Goal: Use online tool/utility: Utilize a website feature to perform a specific function

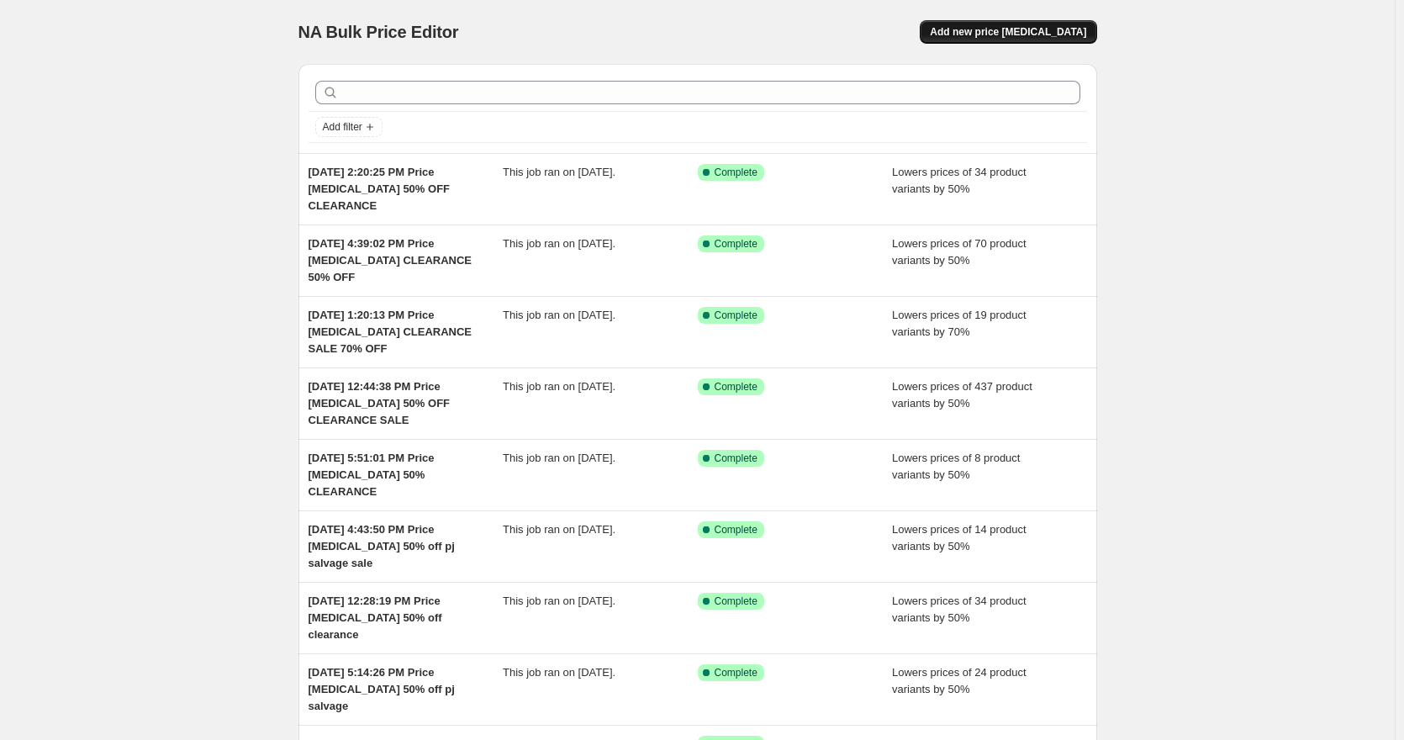
click at [1047, 28] on span "Add new price change job" at bounding box center [1008, 31] width 156 height 13
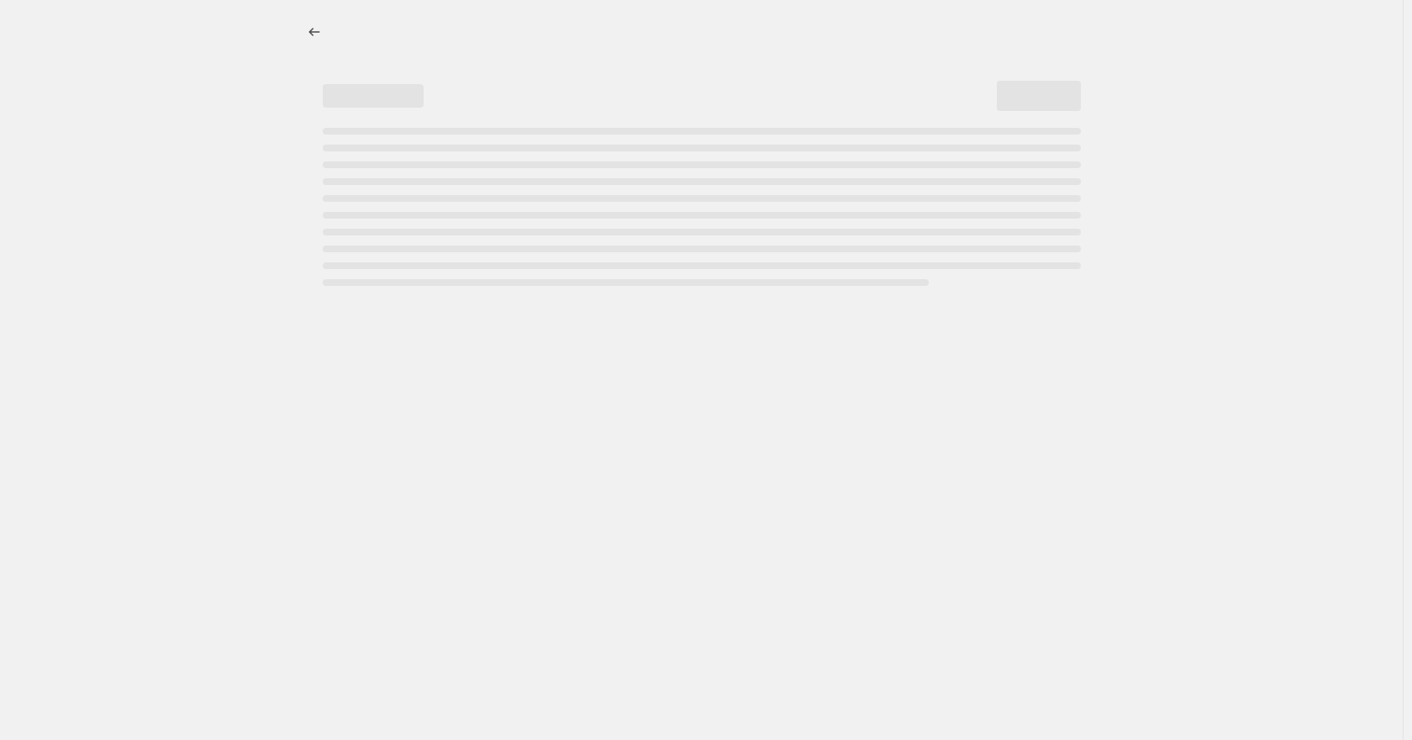
select select "percentage"
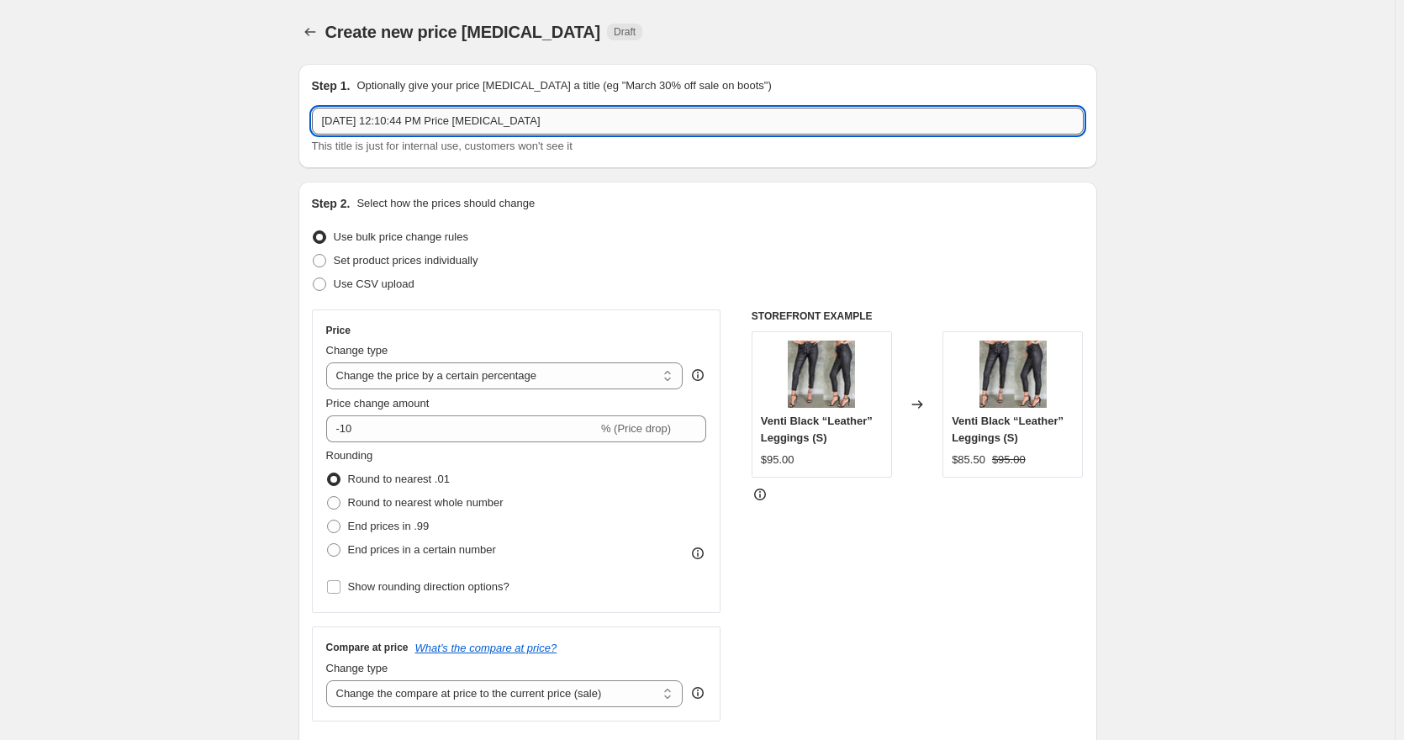
click at [583, 117] on input "Oct 7, 2025, 12:10:44 PM Price change job" at bounding box center [698, 121] width 772 height 27
type input "Oct 7, 2025, 12:10:44 PM Price change job 50% OFF CLEARANCE"
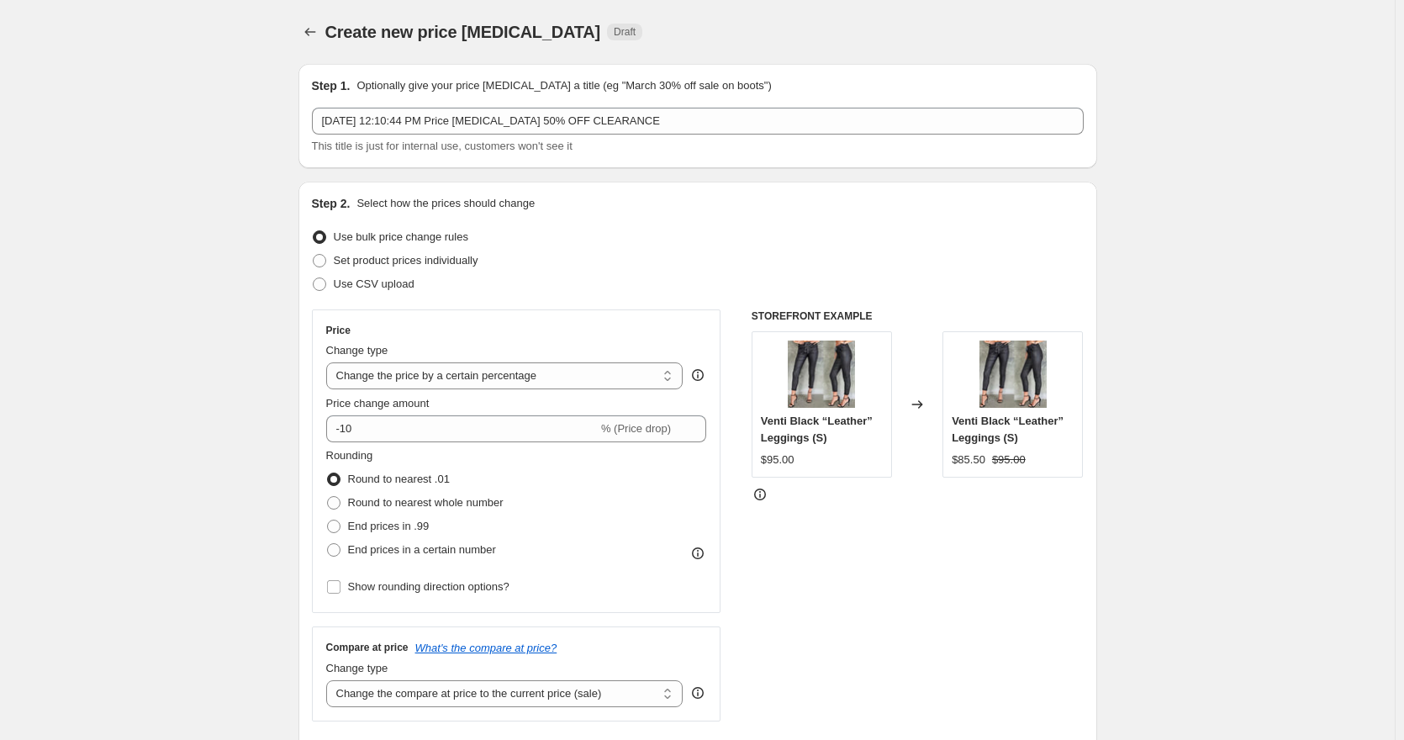
click at [350, 426] on input "-10" at bounding box center [462, 428] width 272 height 27
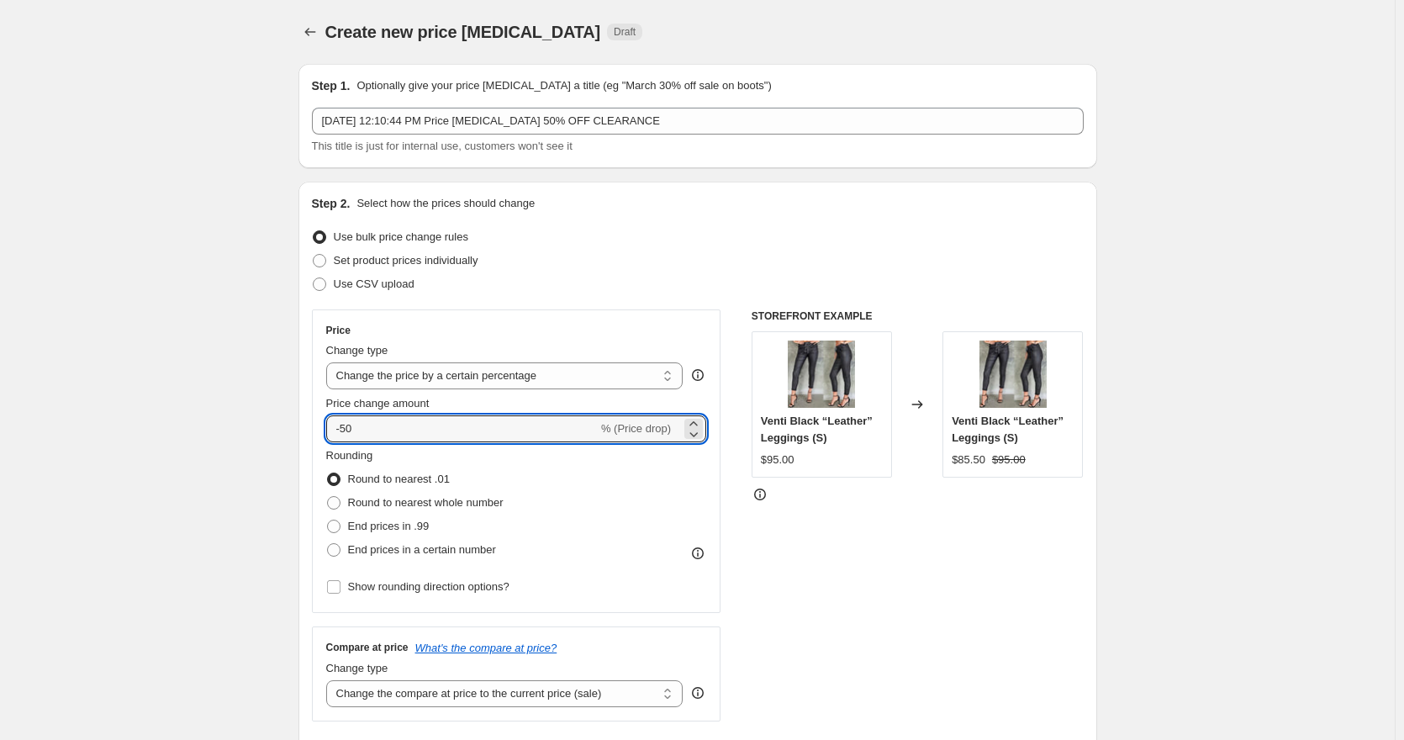
type input "-50"
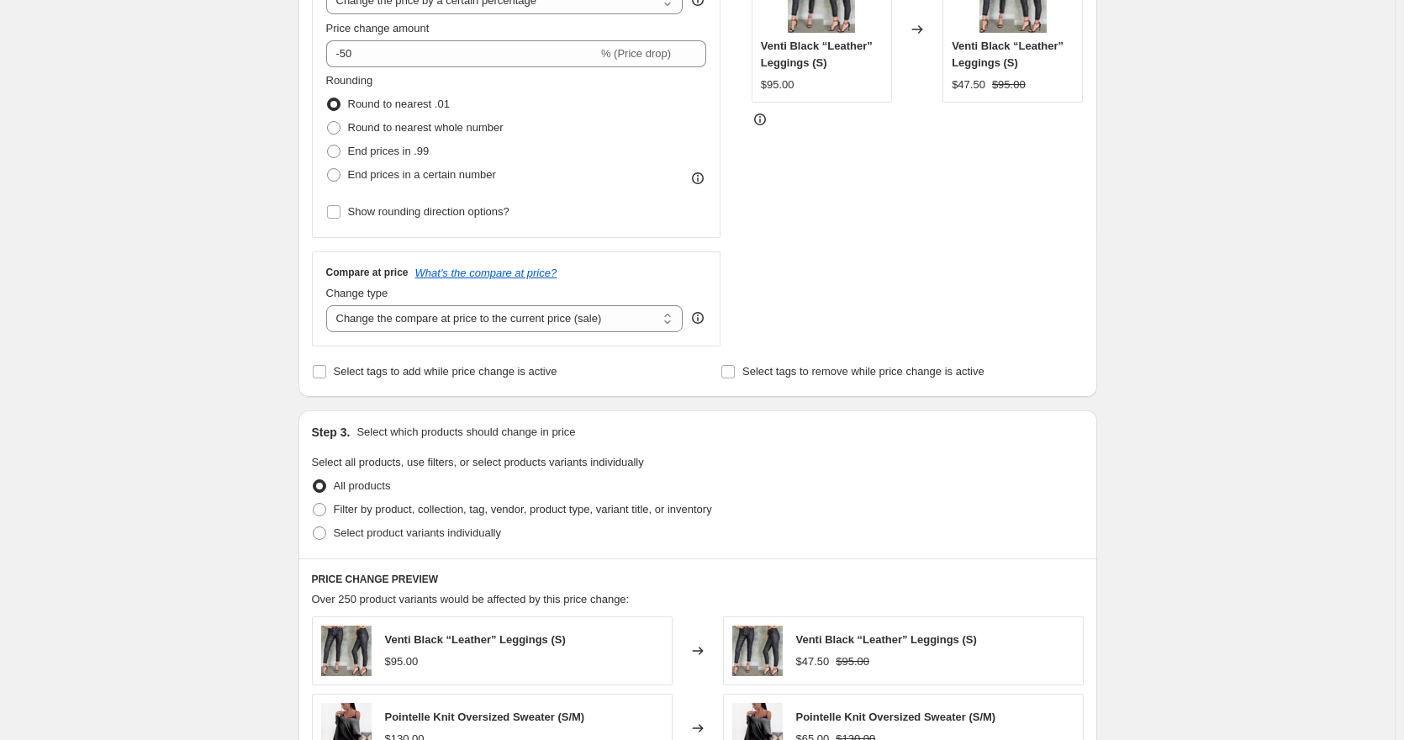
scroll to position [336, 0]
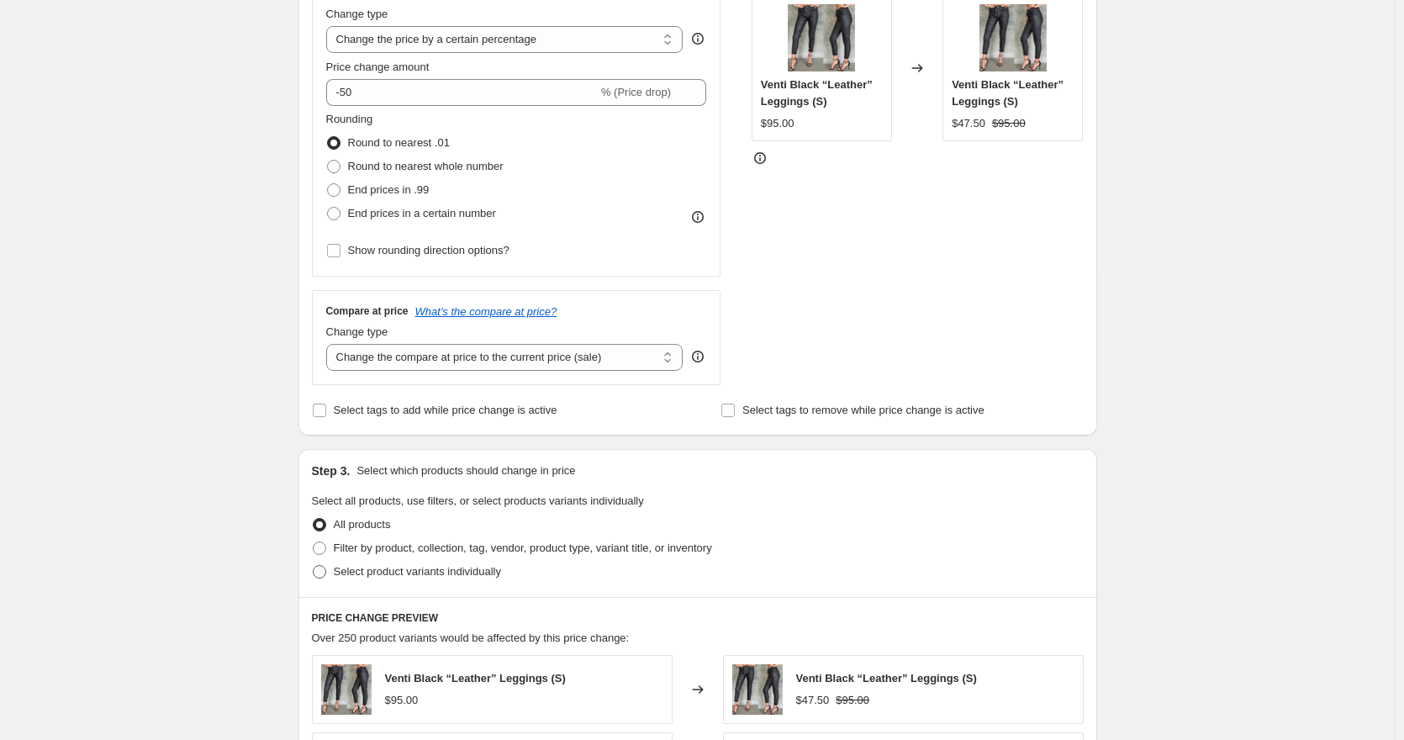
click at [398, 567] on span "Select product variants individually" at bounding box center [417, 571] width 167 height 13
click at [314, 566] on input "Select product variants individually" at bounding box center [313, 565] width 1 height 1
radio input "true"
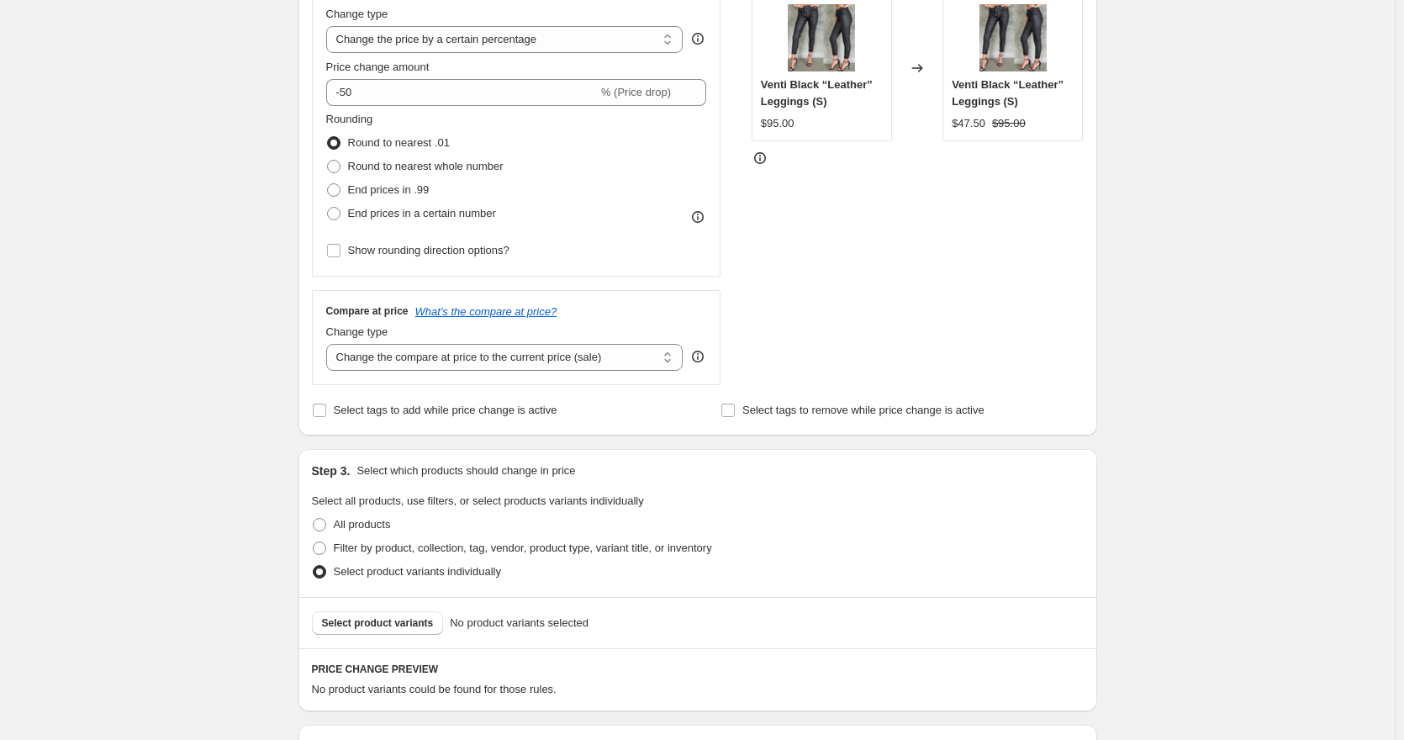
scroll to position [504, 0]
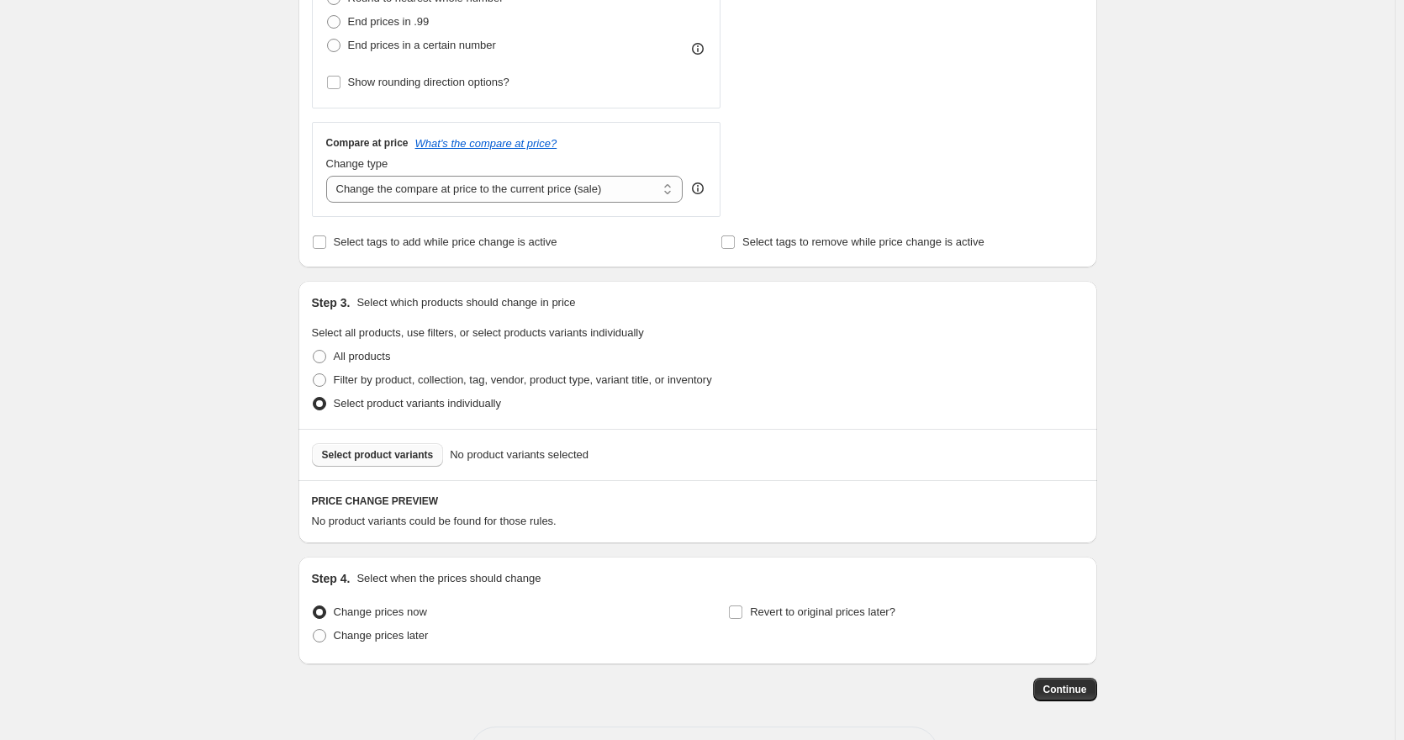
click at [400, 461] on span "Select product variants" at bounding box center [378, 454] width 112 height 13
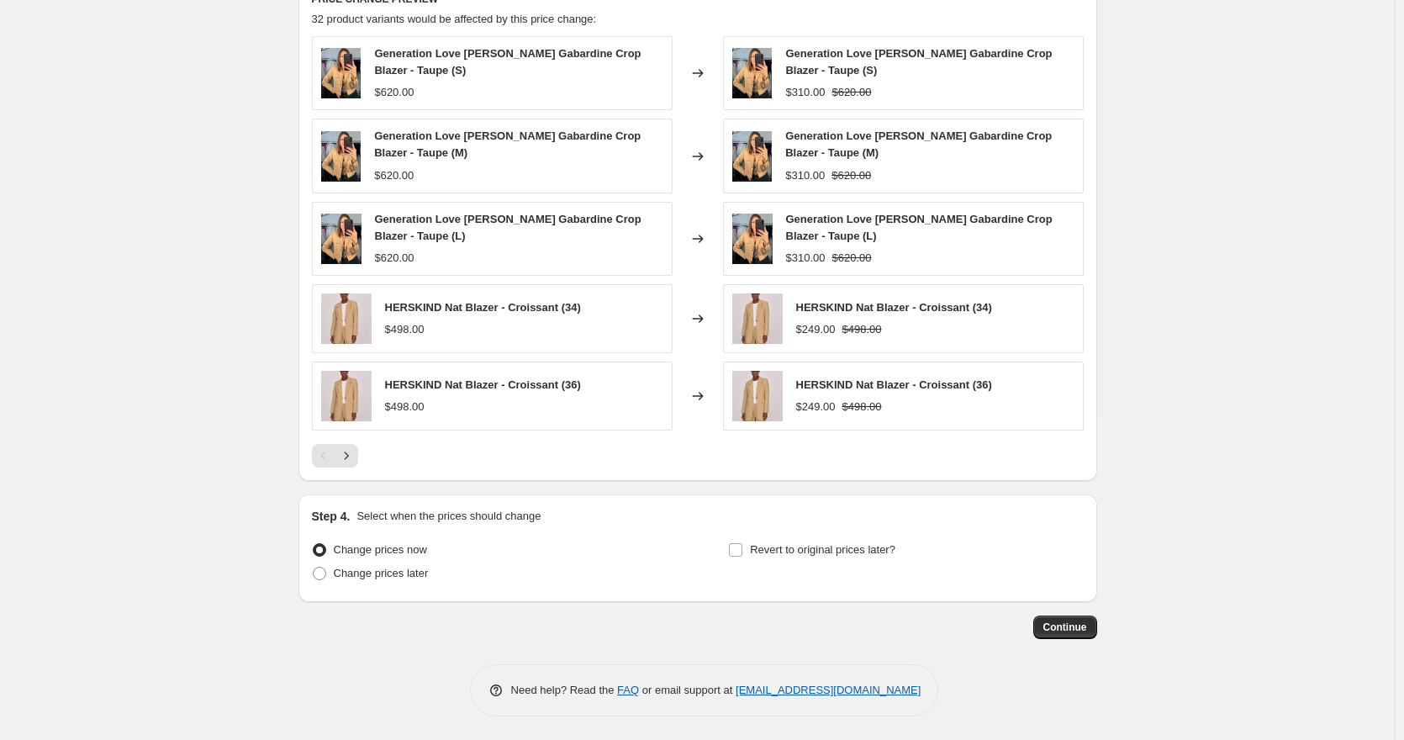
scroll to position [1008, 0]
click at [1079, 631] on span "Continue" at bounding box center [1065, 625] width 44 height 13
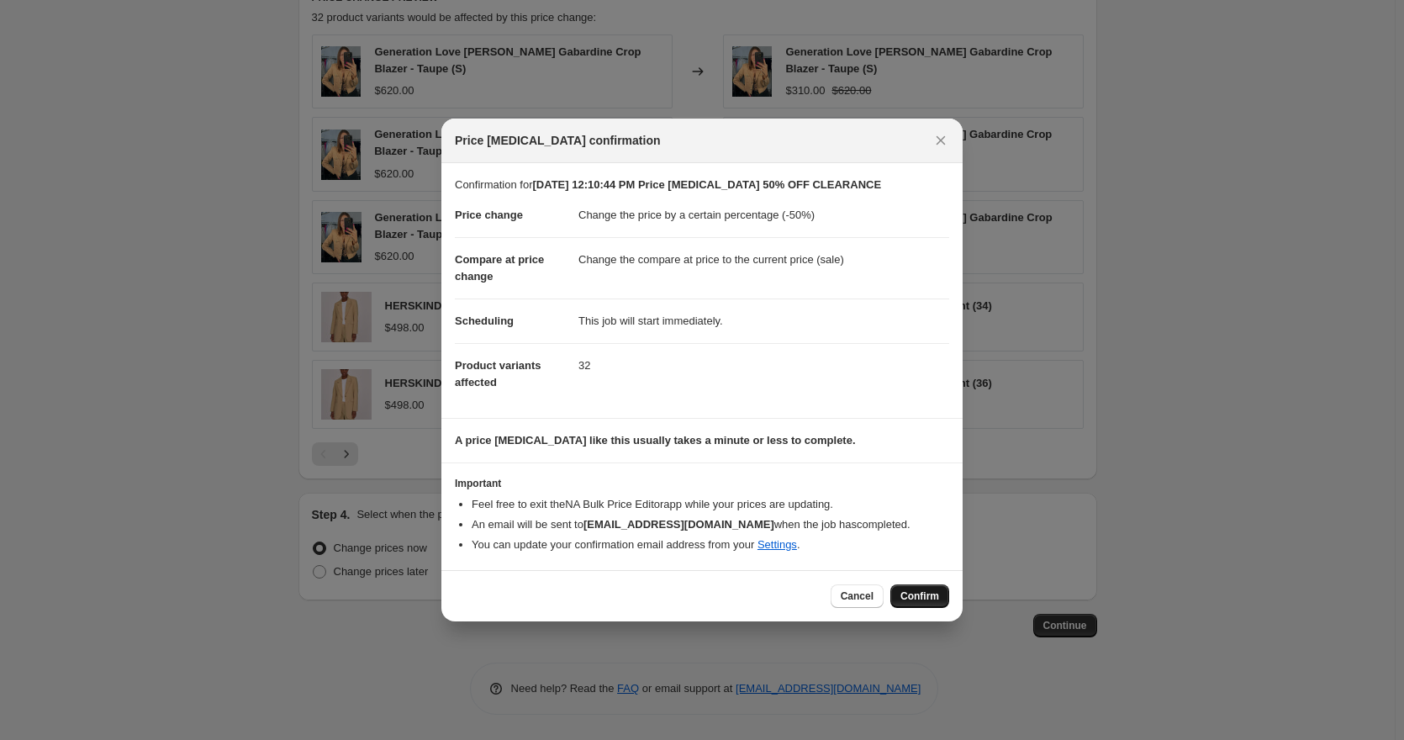
click at [912, 606] on button "Confirm" at bounding box center [919, 596] width 59 height 24
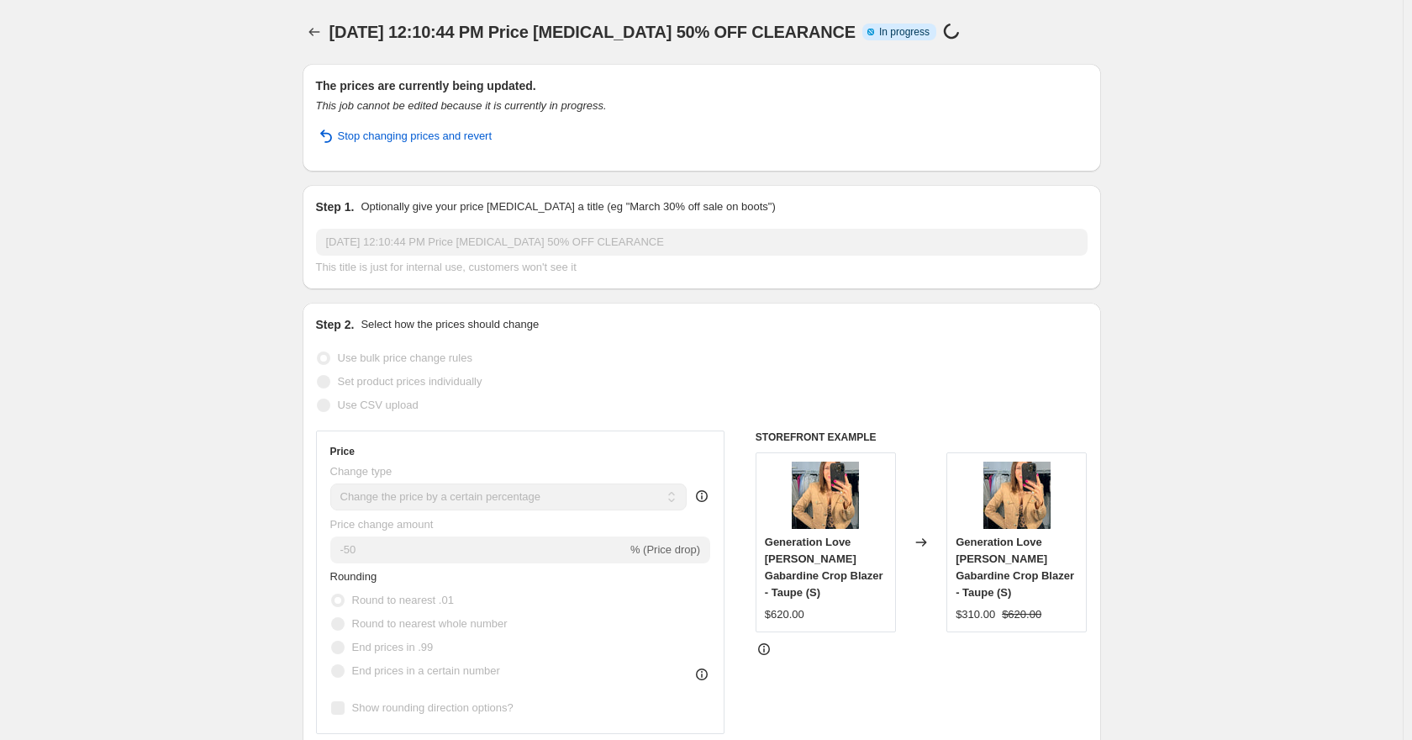
select select "percentage"
